Goal: Task Accomplishment & Management: Complete application form

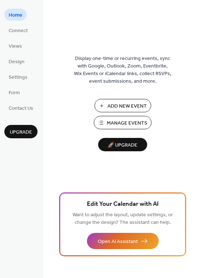
click at [129, 123] on span "Manage Events" at bounding box center [127, 124] width 40 height 8
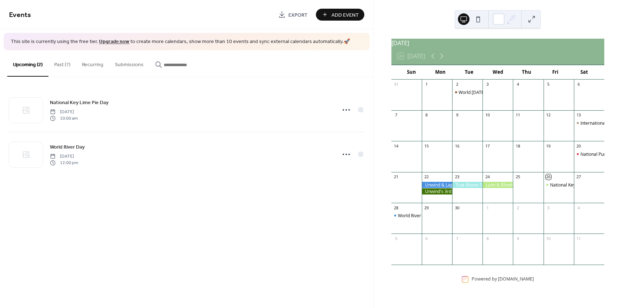
click at [60, 64] on button "Past (7)" at bounding box center [62, 63] width 28 height 26
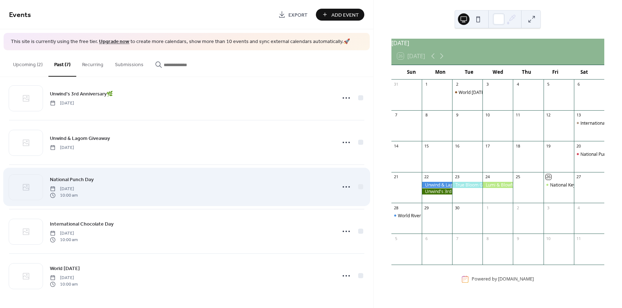
scroll to position [102, 0]
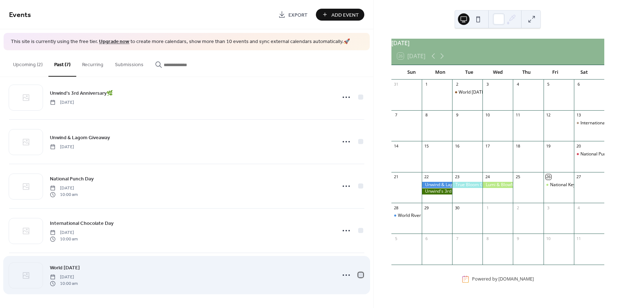
click at [359, 273] on div at bounding box center [360, 274] width 5 height 5
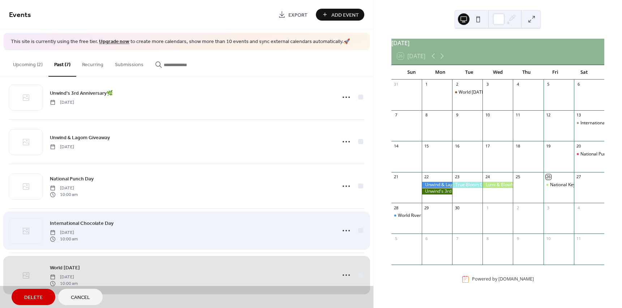
click at [358, 230] on div "International Chocolate Day [DATE] 10:00 am" at bounding box center [186, 230] width 355 height 44
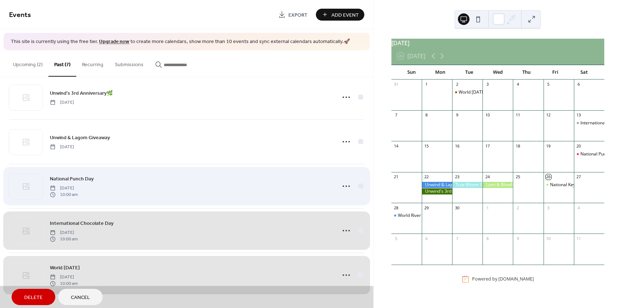
click at [359, 186] on div "National Punch Day [DATE] 10:00 am" at bounding box center [186, 186] width 355 height 44
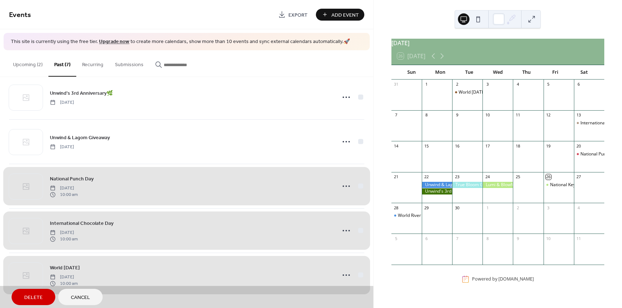
click at [44, 296] on button "Delete" at bounding box center [34, 297] width 44 height 16
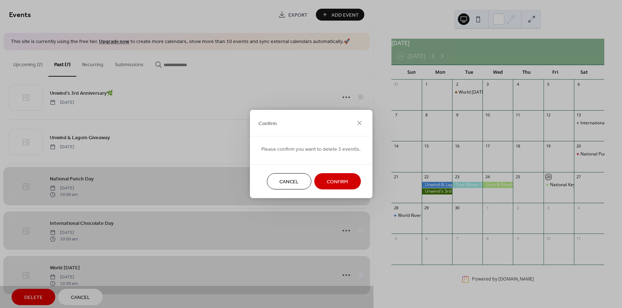
click at [328, 180] on span "Confirm" at bounding box center [337, 182] width 21 height 8
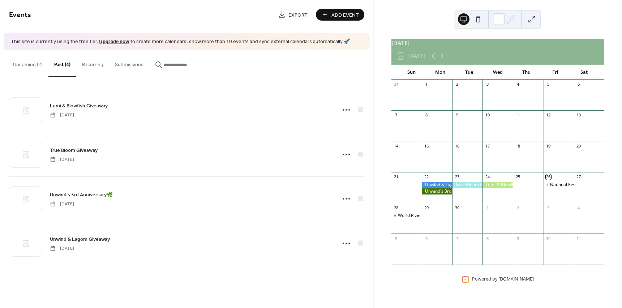
click at [334, 12] on span "Add Event" at bounding box center [345, 15] width 27 height 8
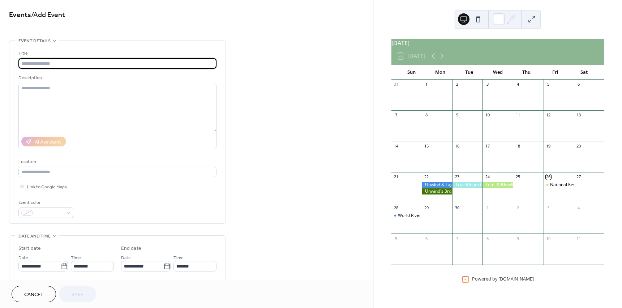
click at [120, 68] on input "text" at bounding box center [117, 63] width 198 height 10
click at [64, 265] on icon at bounding box center [63, 266] width 5 height 6
click at [61, 265] on input "**********" at bounding box center [39, 266] width 42 height 10
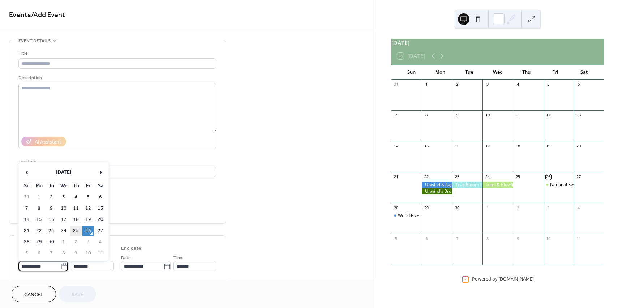
click at [77, 231] on td "25" at bounding box center [76, 231] width 12 height 10
type input "**********"
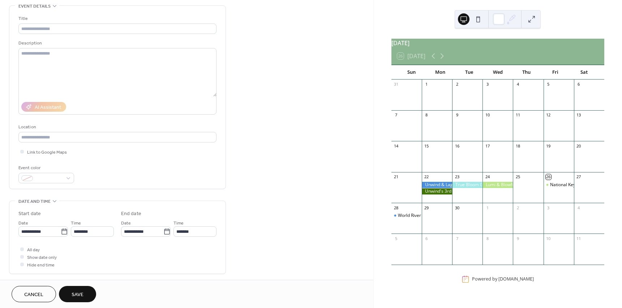
scroll to position [36, 0]
click at [23, 248] on div at bounding box center [22, 248] width 4 height 4
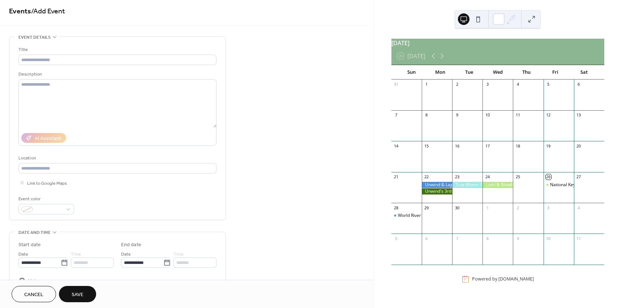
scroll to position [0, 0]
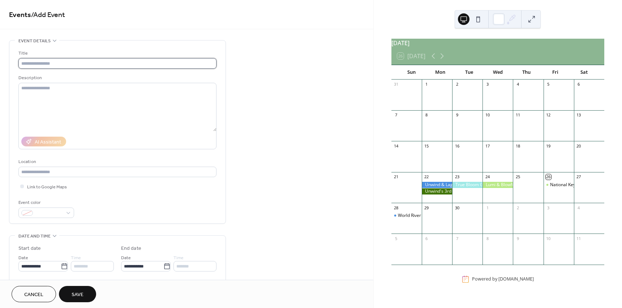
click at [28, 68] on input "text" at bounding box center [117, 63] width 198 height 10
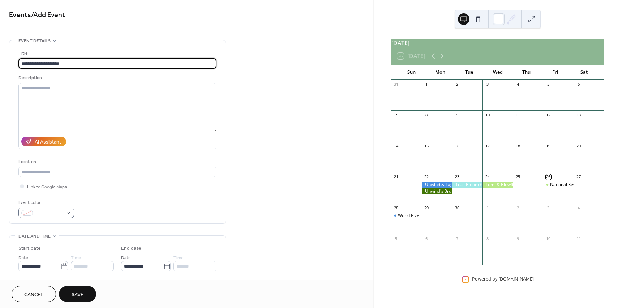
type input "**********"
click at [48, 215] on span at bounding box center [49, 214] width 27 height 8
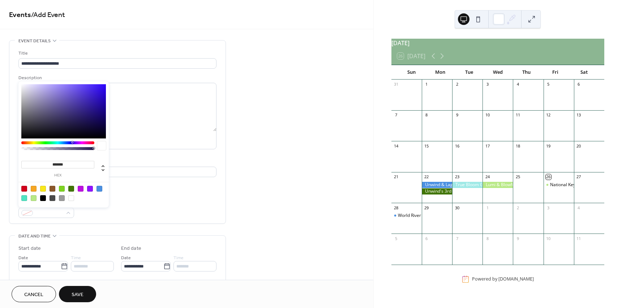
click at [32, 187] on div at bounding box center [34, 189] width 6 height 6
type input "*******"
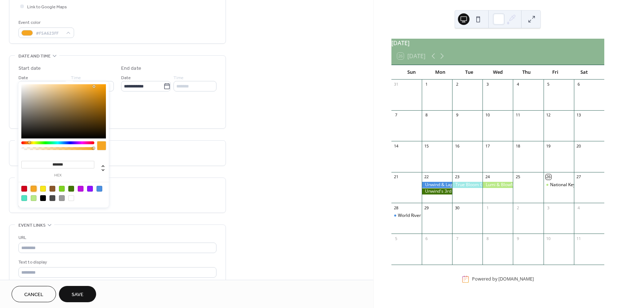
scroll to position [181, 0]
click at [93, 295] on button "Save" at bounding box center [77, 294] width 37 height 16
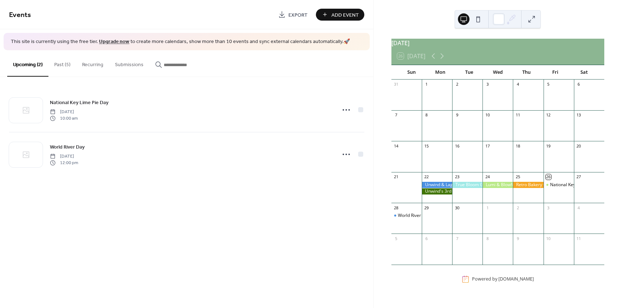
click at [338, 18] on span "Add Event" at bounding box center [345, 15] width 27 height 8
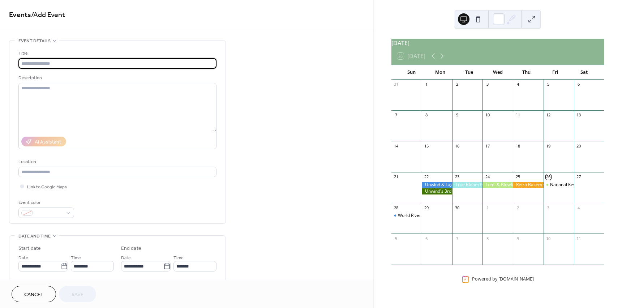
click at [118, 64] on input "text" at bounding box center [117, 63] width 198 height 10
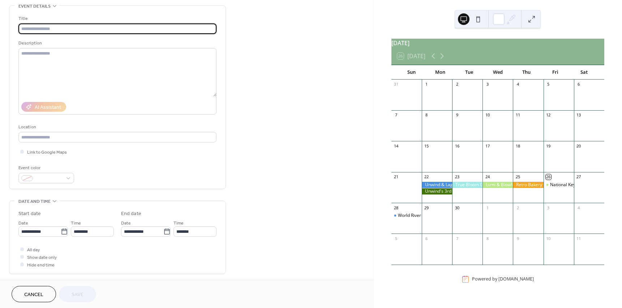
scroll to position [36, 0]
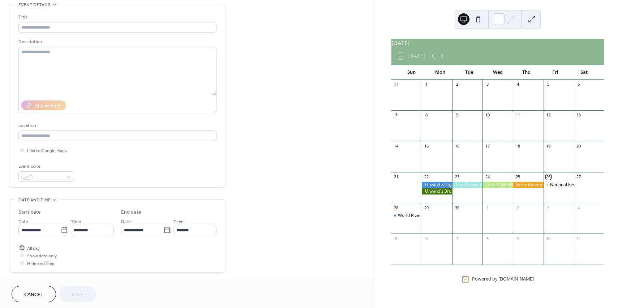
click at [25, 248] on div at bounding box center [21, 247] width 7 height 7
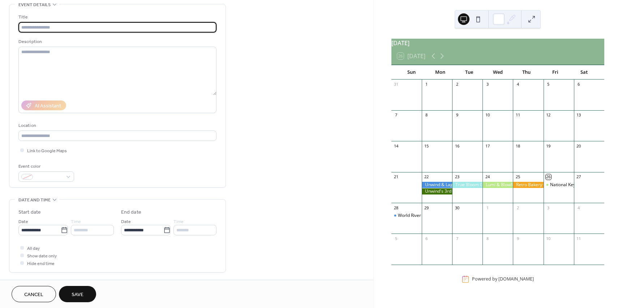
click at [47, 30] on input "text" at bounding box center [117, 27] width 198 height 10
type input "**********"
click at [61, 176] on span at bounding box center [49, 178] width 27 height 8
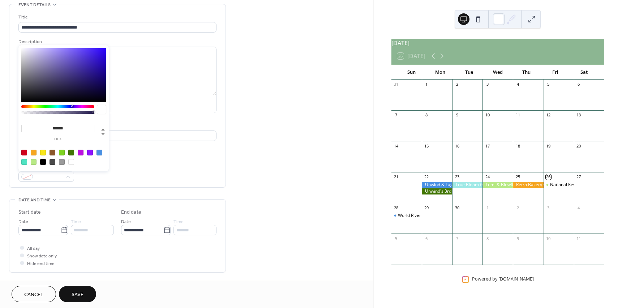
click at [42, 152] on div at bounding box center [43, 153] width 6 height 6
type input "*******"
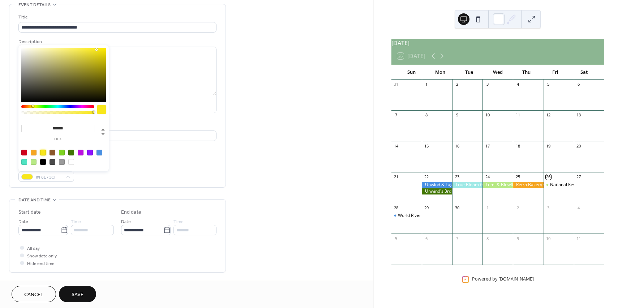
click at [98, 175] on div "Event color #F8E71CFF" at bounding box center [117, 172] width 198 height 19
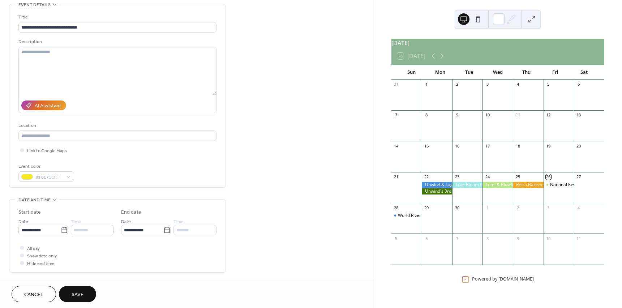
click at [79, 295] on span "Save" at bounding box center [78, 295] width 12 height 8
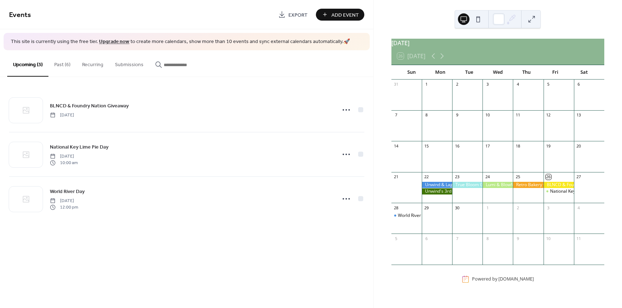
click at [584, 195] on div at bounding box center [589, 191] width 30 height 18
click at [334, 13] on span "Add Event" at bounding box center [345, 15] width 27 height 8
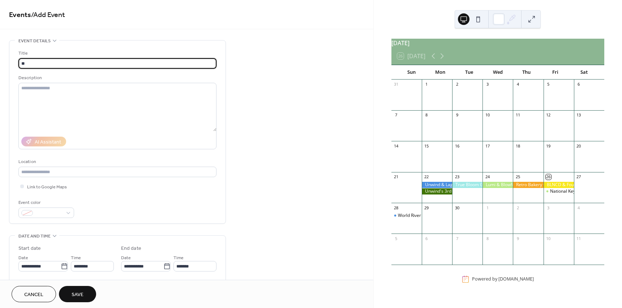
type input "*"
type input "**********"
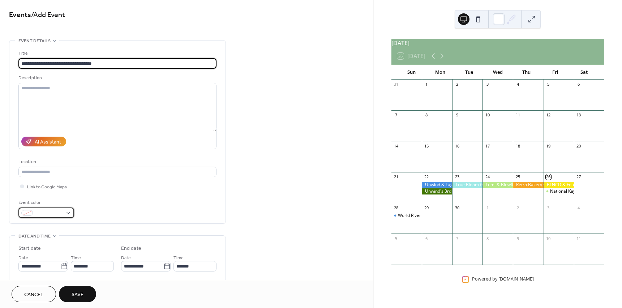
click at [49, 210] on span at bounding box center [49, 214] width 27 height 8
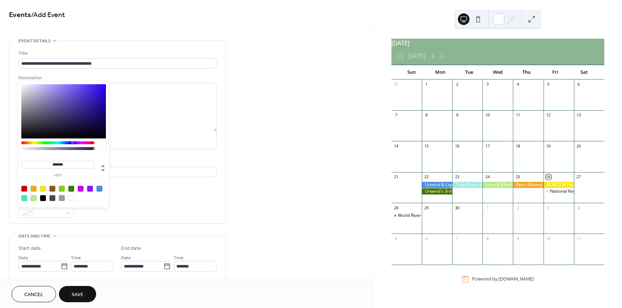
click at [91, 189] on div at bounding box center [90, 189] width 6 height 6
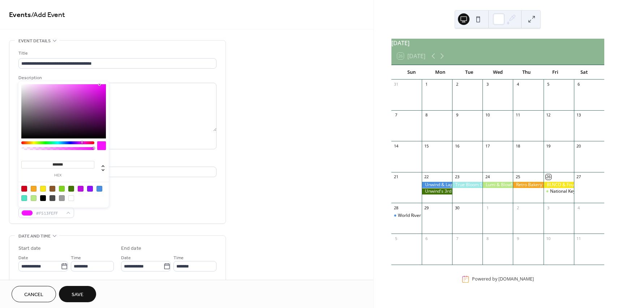
drag, startPoint x: 77, startPoint y: 141, endPoint x: 82, endPoint y: 141, distance: 4.7
click at [82, 141] on div at bounding box center [82, 142] width 2 height 2
type input "*******"
drag, startPoint x: 86, startPoint y: 85, endPoint x: 68, endPoint y: 82, distance: 17.9
click at [68, 82] on div "******* hex" at bounding box center [63, 144] width 90 height 126
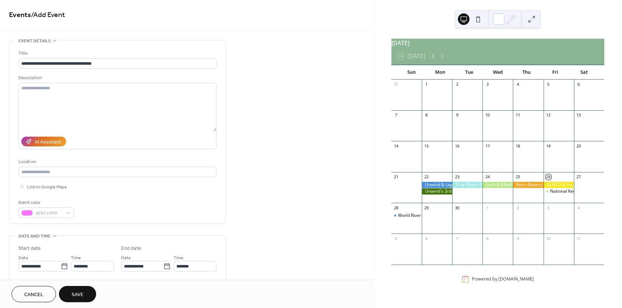
click at [170, 204] on div "Event color #F871FFFF" at bounding box center [117, 208] width 198 height 19
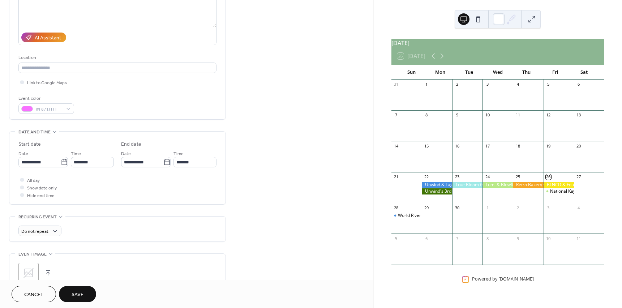
scroll to position [108, 0]
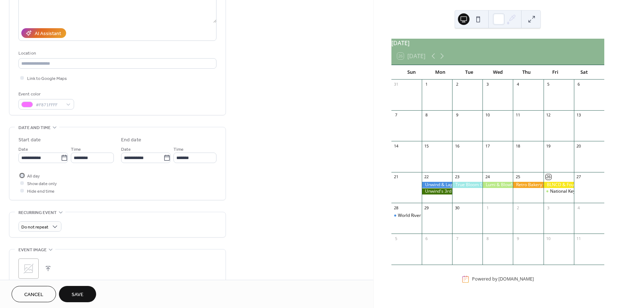
click at [21, 176] on div at bounding box center [22, 176] width 4 height 4
click at [63, 154] on icon at bounding box center [64, 157] width 7 height 7
click at [61, 154] on input "**********" at bounding box center [39, 158] width 42 height 10
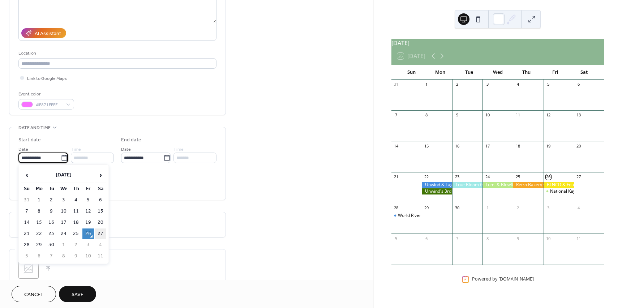
click at [102, 237] on td "27" at bounding box center [101, 234] width 12 height 10
type input "**********"
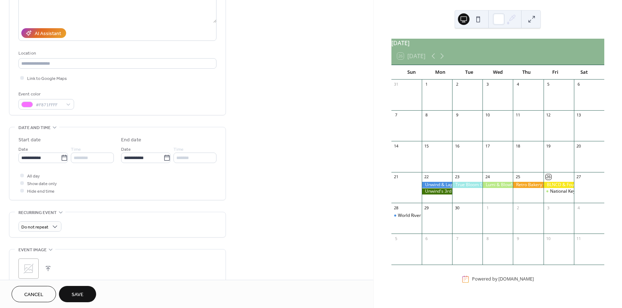
click at [146, 215] on div "Do not repeat" at bounding box center [117, 224] width 198 height 25
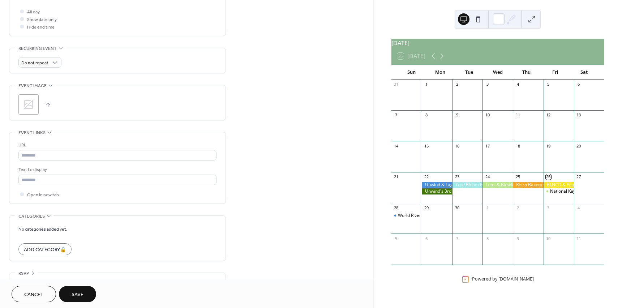
scroll to position [289, 0]
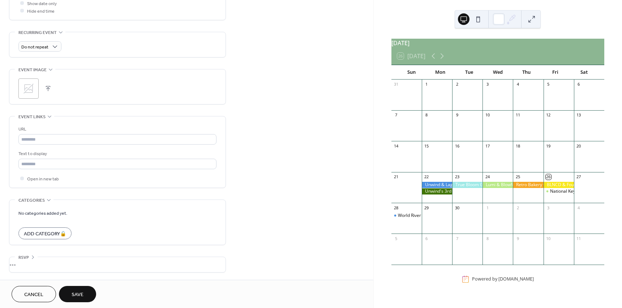
click at [80, 291] on span "Save" at bounding box center [78, 295] width 12 height 8
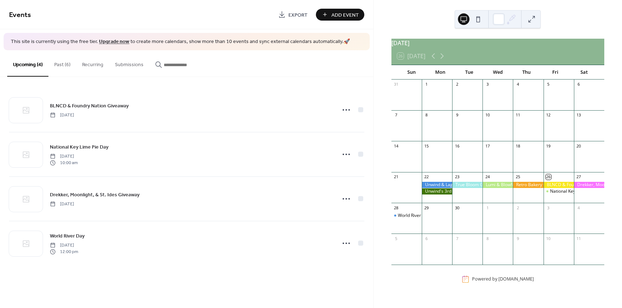
click at [378, 78] on div "[DATE] 26 [DATE] Sun Mon Tue Wed Thu Fri Sat 31 1 2 3 4 5 6 7 8 9 10 11 12 13 1…" at bounding box center [498, 154] width 248 height 308
click at [112, 38] on link "Upgrade now" at bounding box center [114, 42] width 30 height 10
